Goal: Navigation & Orientation: Find specific page/section

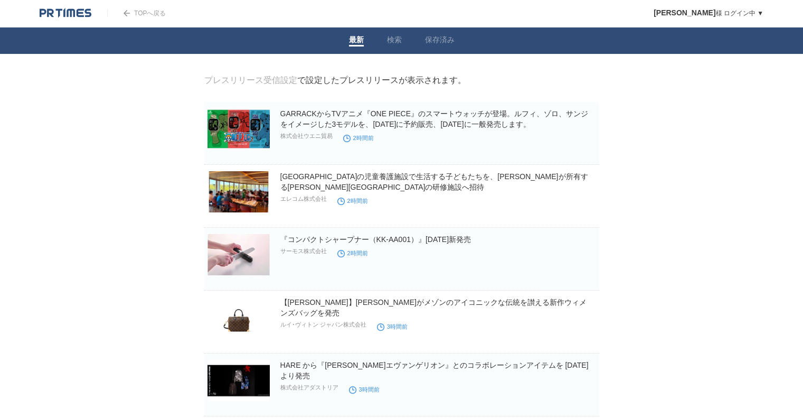
drag, startPoint x: 0, startPoint y: 0, endPoint x: 194, endPoint y: 62, distance: 203.6
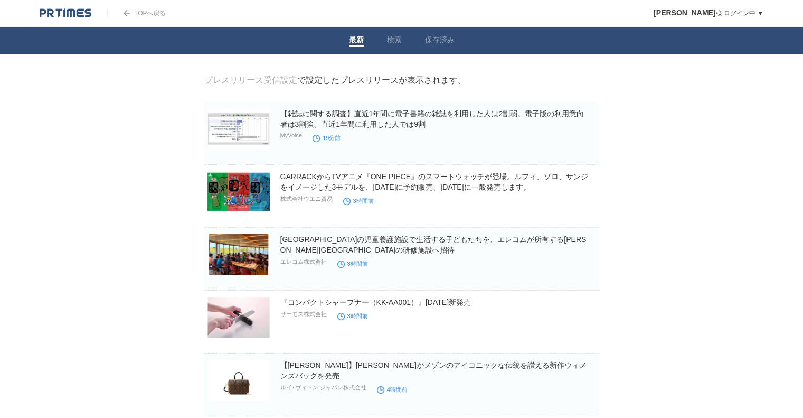
drag, startPoint x: 0, startPoint y: 0, endPoint x: 88, endPoint y: 171, distance: 192.1
